Goal: Communication & Community: Answer question/provide support

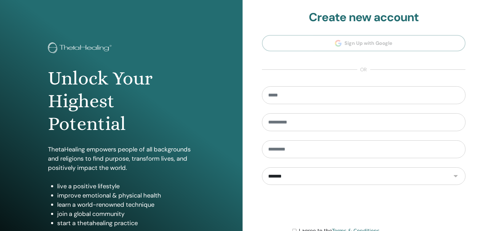
scroll to position [64, 0]
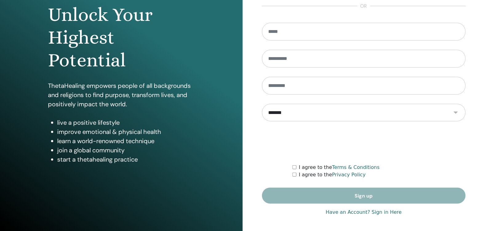
type input "**********"
click at [386, 212] on link "Have an Account? Sign in Here" at bounding box center [364, 212] width 76 height 7
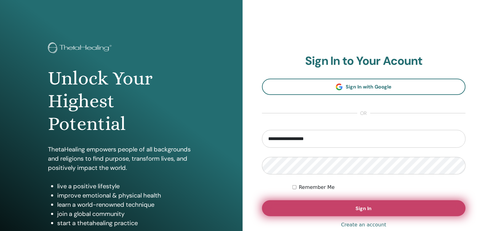
click at [374, 207] on button "Sign In" at bounding box center [364, 208] width 204 height 16
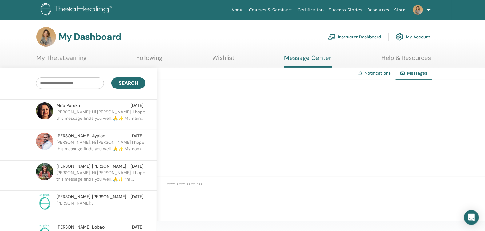
scroll to position [109, 0]
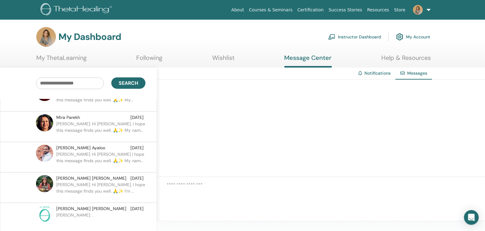
click at [115, 123] on p "Ana: Hi Mira, I hope this message finds you well. 🙏✨ My nam..." at bounding box center [100, 130] width 89 height 18
